Goal: Information Seeking & Learning: Learn about a topic

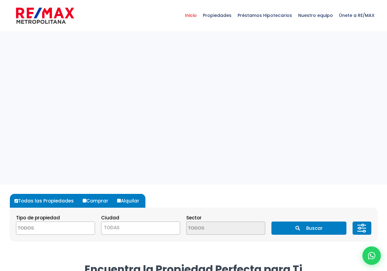
select select
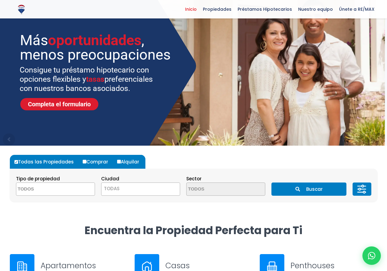
scroll to position [147, 0]
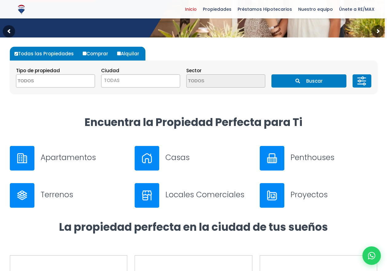
click at [173, 85] on span "TODAS" at bounding box center [140, 80] width 78 height 9
click at [242, 94] on section "Tipo de propiedad APARTAMENTO CASA LOCAL COMERCIAL NAVE INDUSTRIAL FINCA TERREN…" at bounding box center [194, 77] width 368 height 33
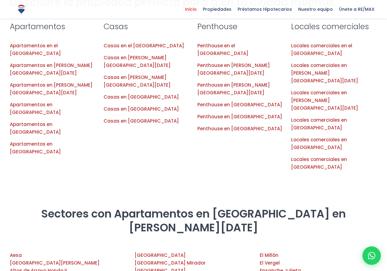
scroll to position [366, 0]
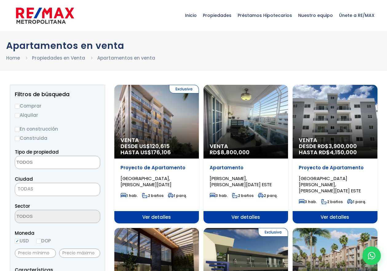
select select
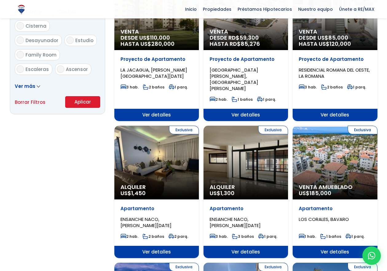
scroll to position [390, 0]
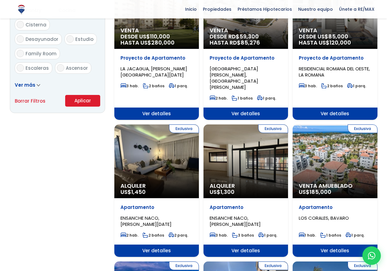
click at [0, 0] on input "2" at bounding box center [0, 0] width 0 height 0
checkbox input "true"
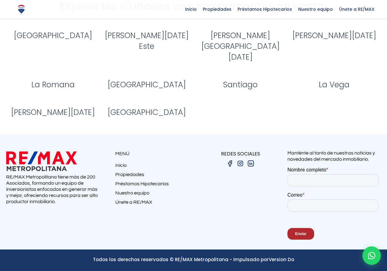
scroll to position [1272, 0]
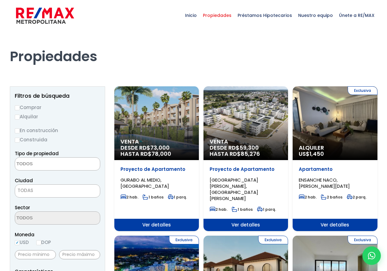
select select
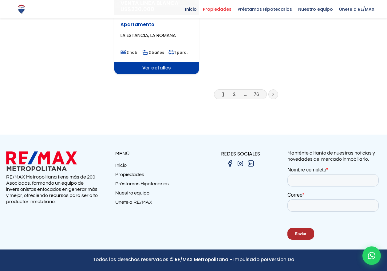
scroll to position [1147, 0]
